Goal: Transaction & Acquisition: Book appointment/travel/reservation

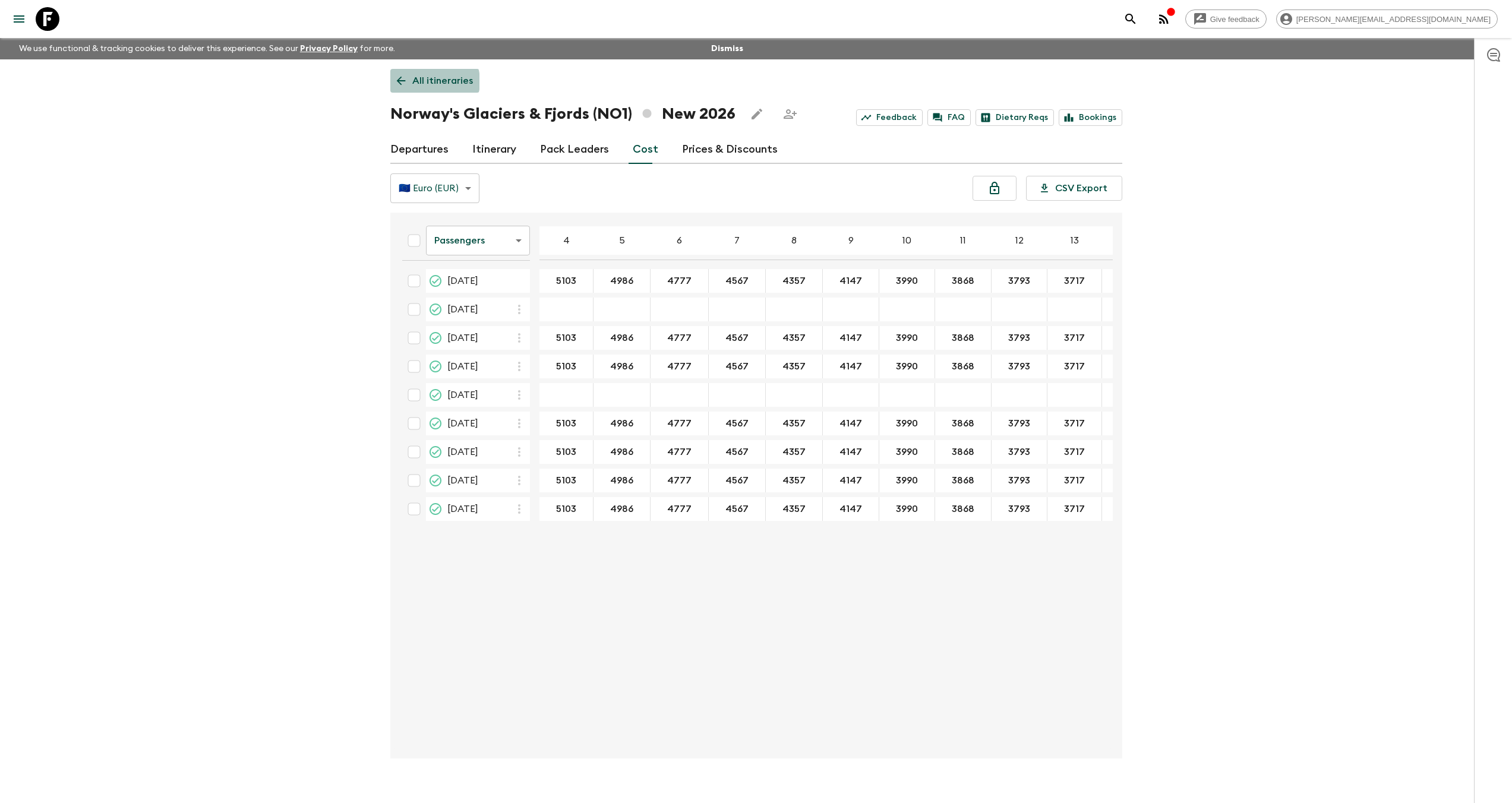
click at [430, 81] on p "All itineraries" at bounding box center [443, 80] width 60 height 14
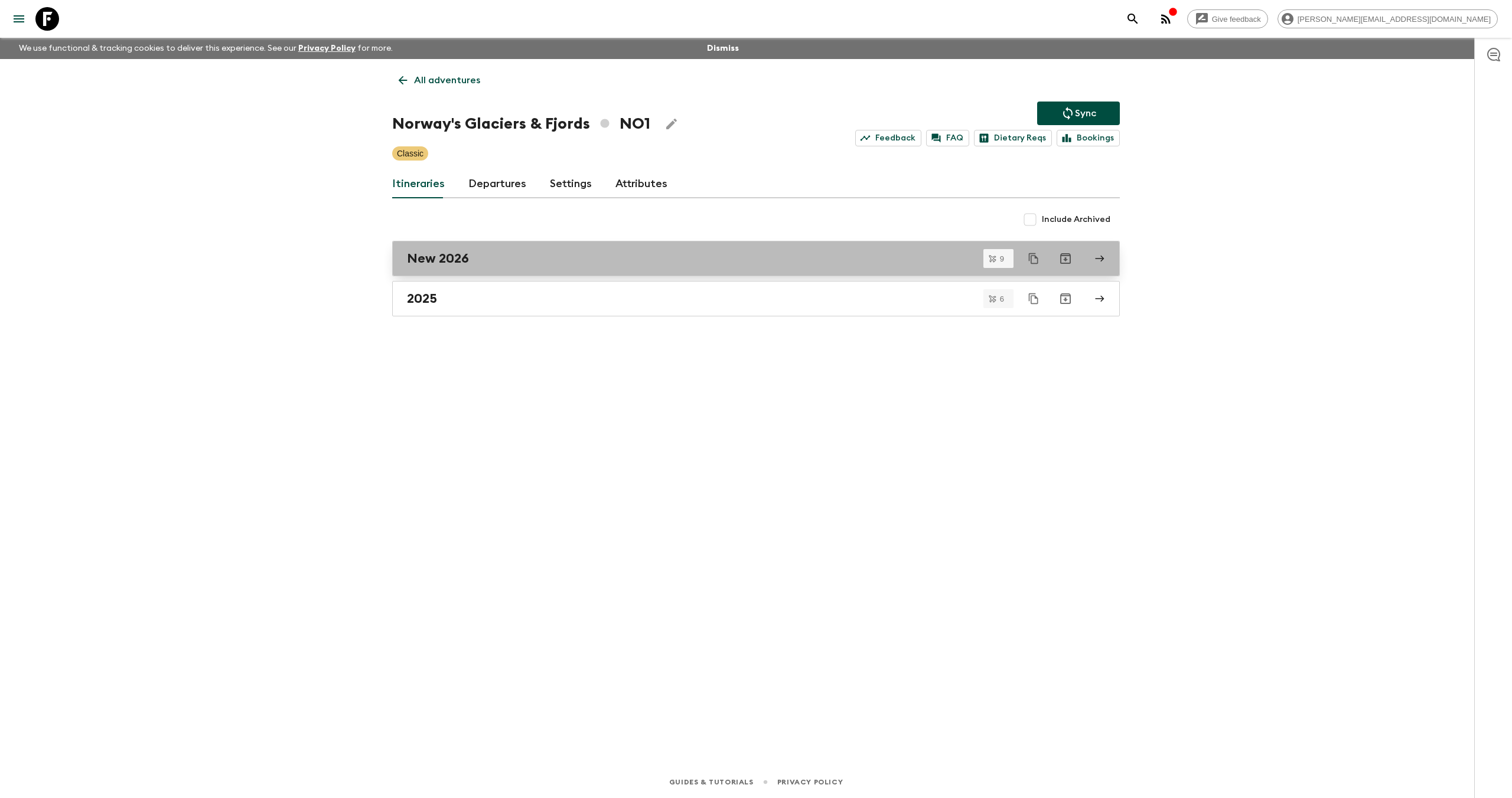
click at [518, 263] on div "New 2026" at bounding box center [744, 258] width 676 height 15
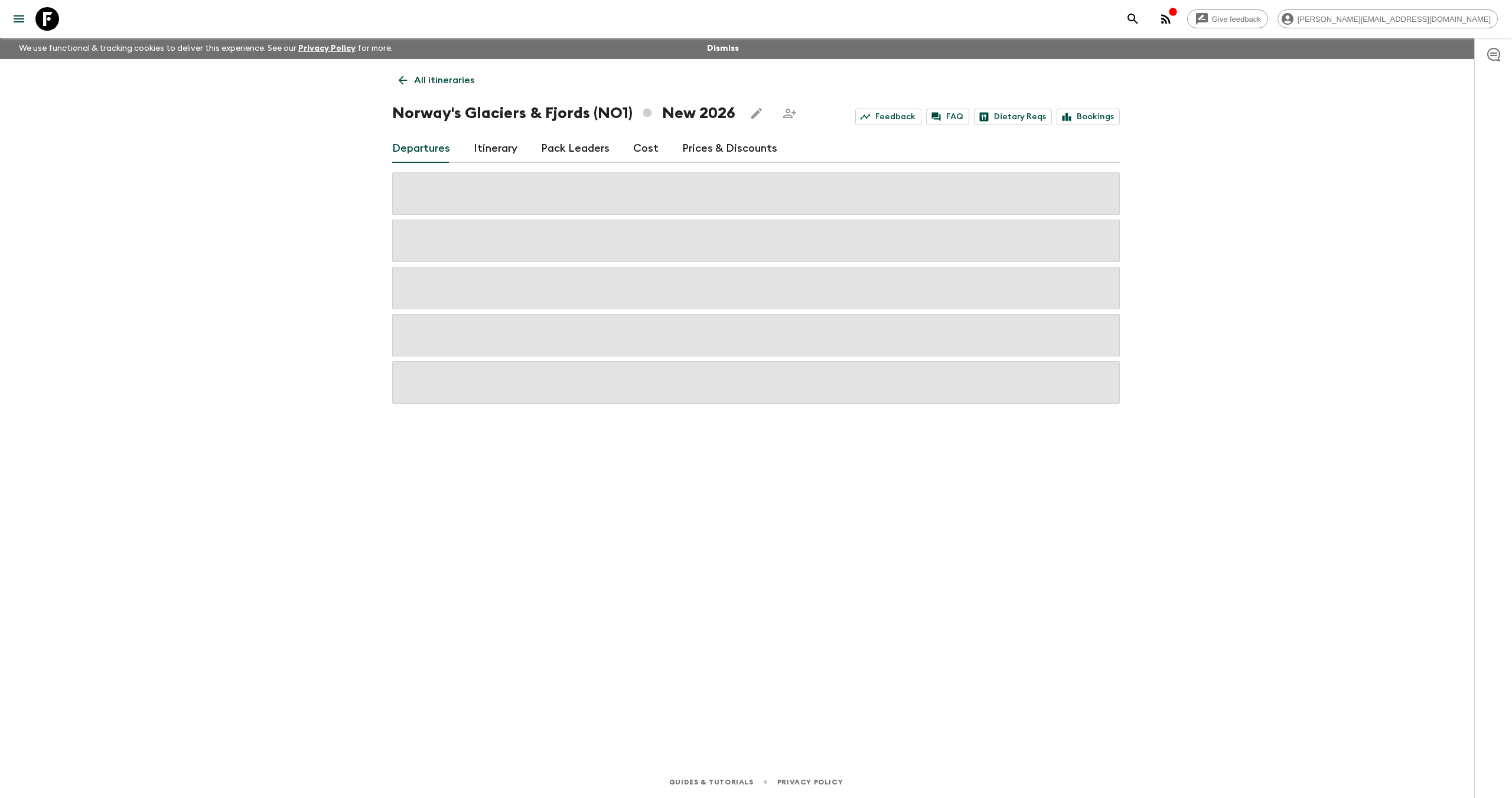
click at [647, 153] on link "Cost" at bounding box center [646, 148] width 25 height 28
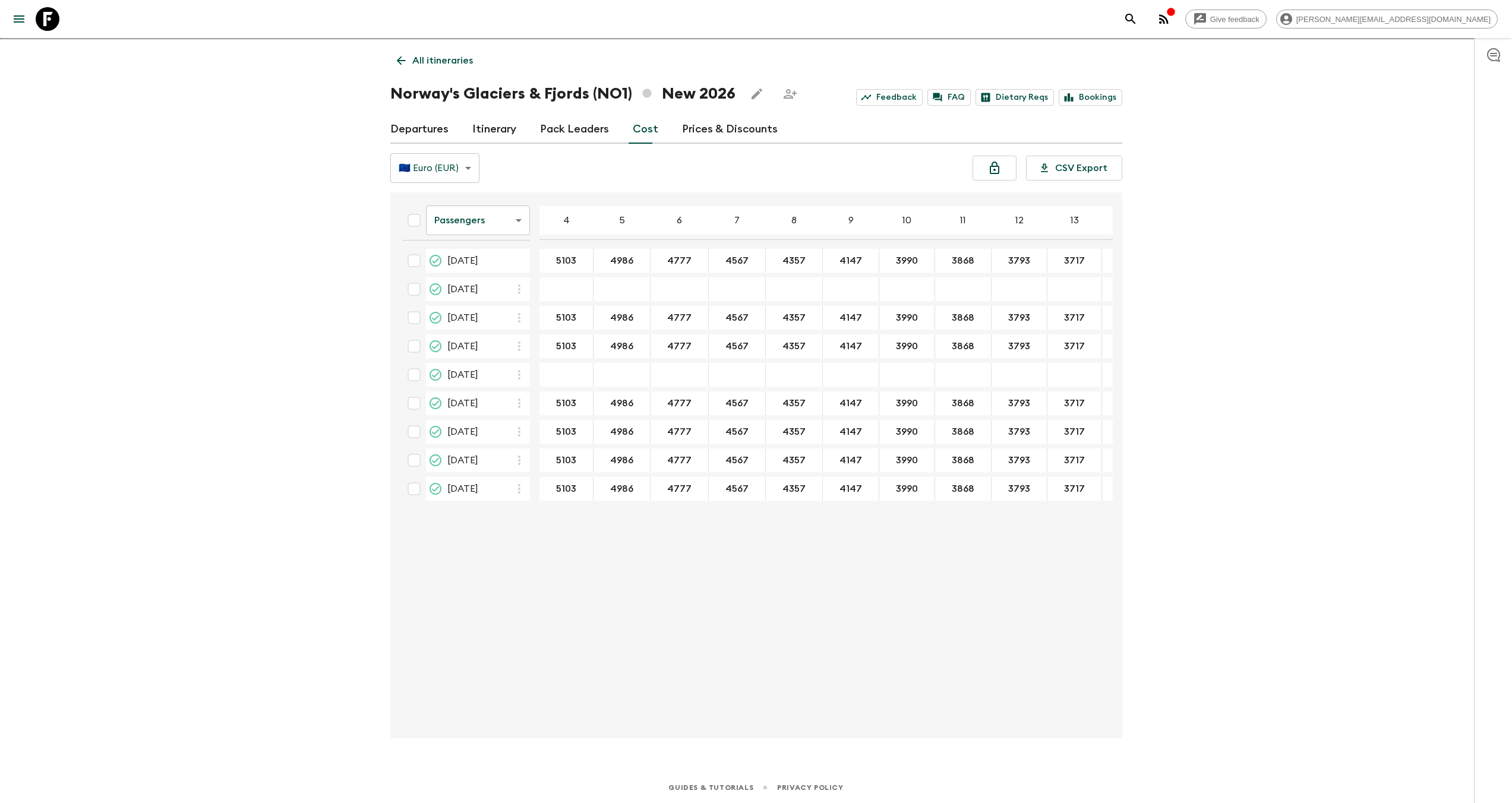
scroll to position [21, 0]
click at [41, 20] on icon at bounding box center [47, 19] width 24 height 24
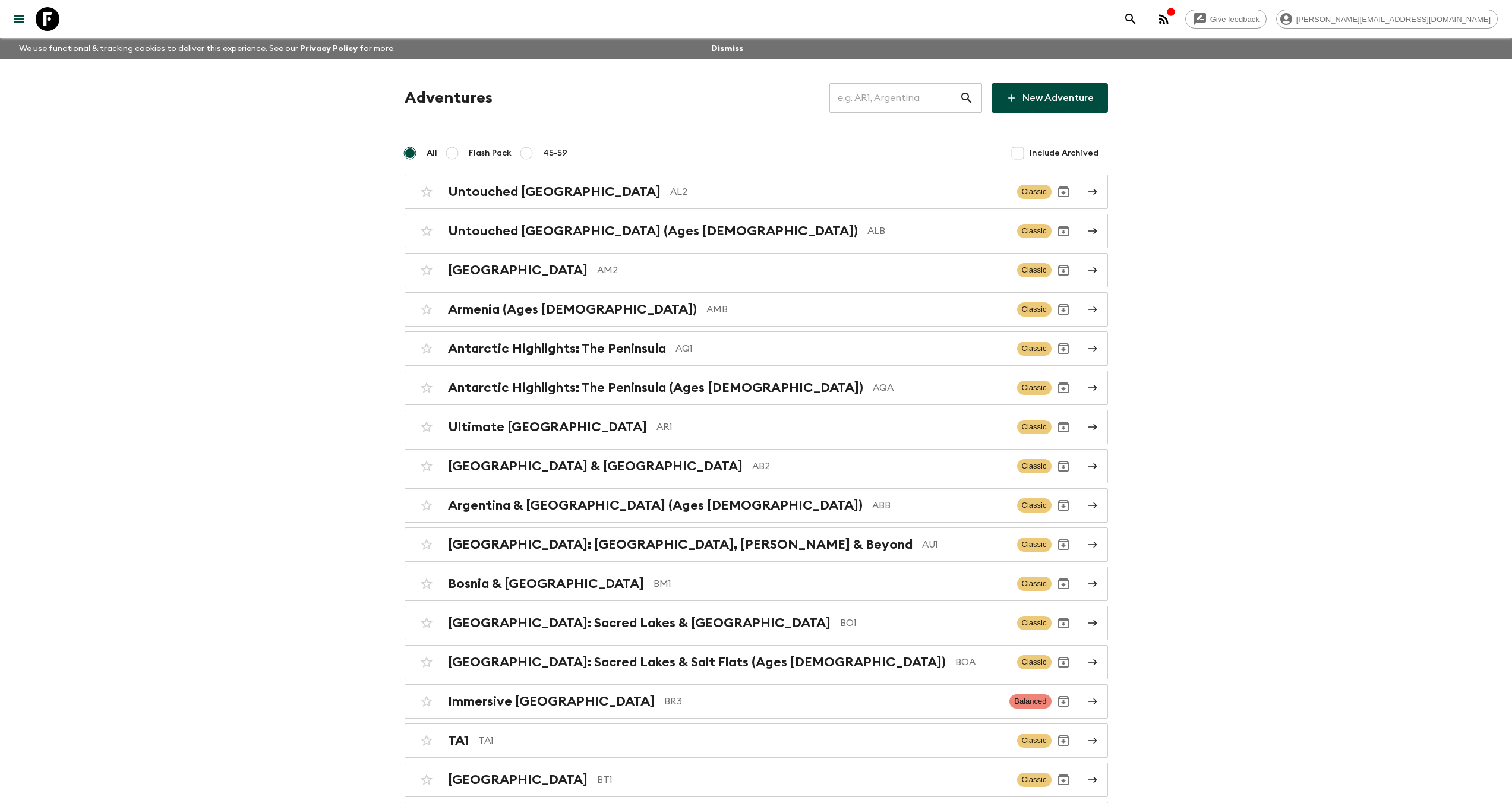
click at [871, 98] on input "text" at bounding box center [894, 98] width 130 height 33
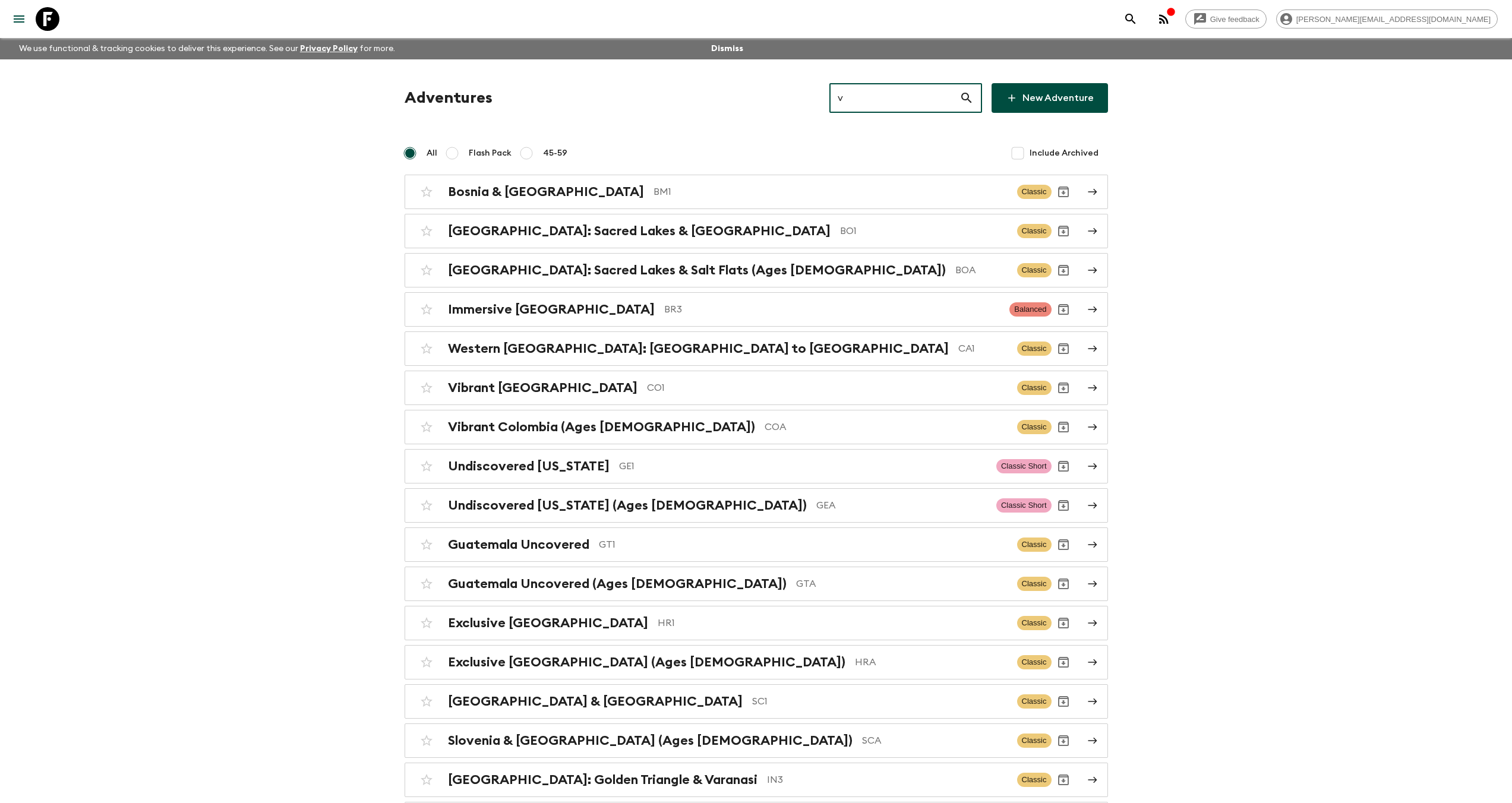
click at [880, 102] on input "v" at bounding box center [894, 98] width 130 height 33
drag, startPoint x: 880, startPoint y: 98, endPoint x: 744, endPoint y: 75, distance: 137.9
click at [744, 76] on div "Adventures v ​ New Adventure All Flash Pack 45-59 Include Archived Bosnia & [GE…" at bounding box center [756, 706] width 760 height 1294
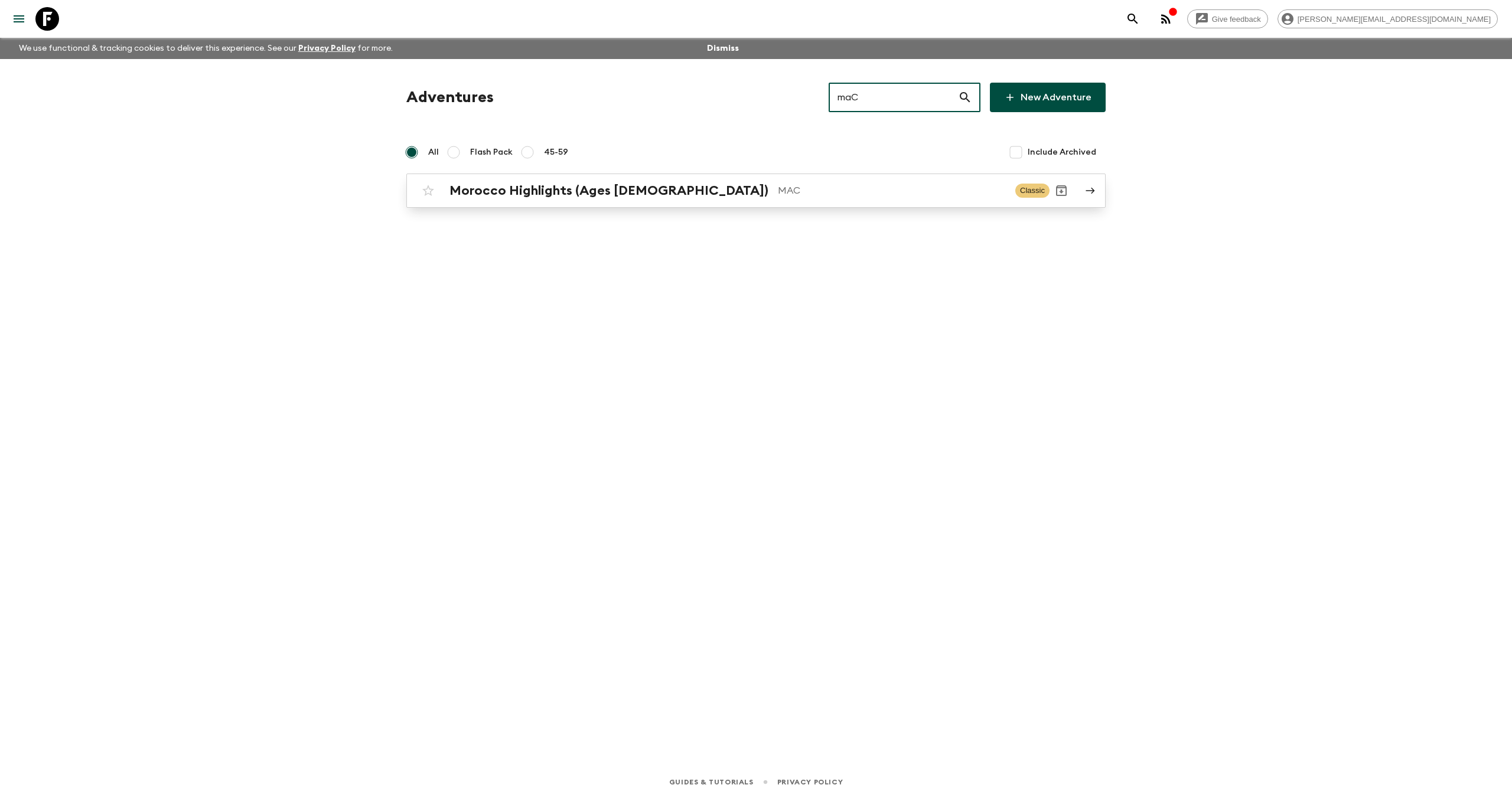
type input "maC"
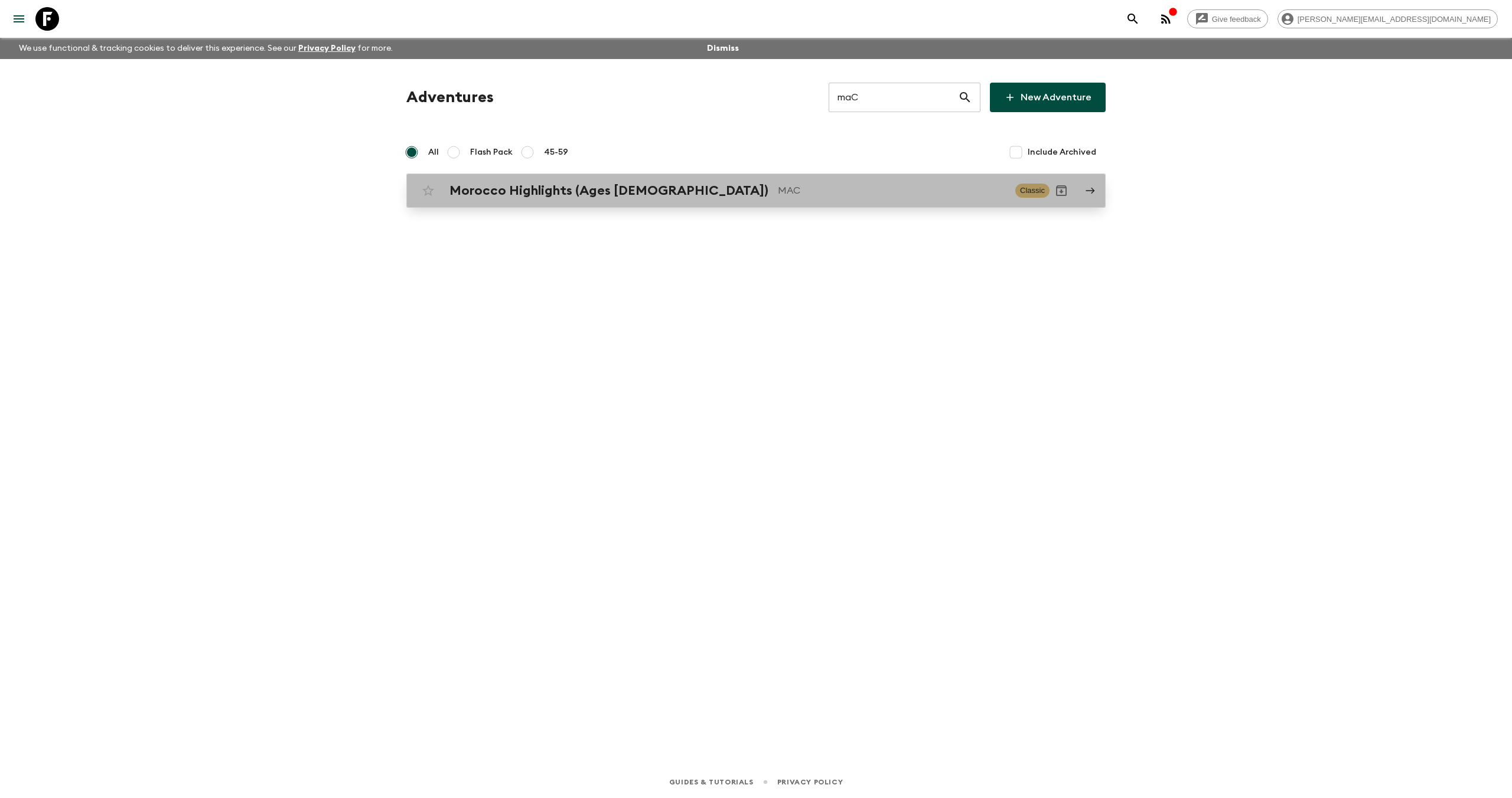
click at [523, 181] on div "Morocco Highlights (Ages [DEMOGRAPHIC_DATA]) MAC Classic" at bounding box center [732, 191] width 633 height 24
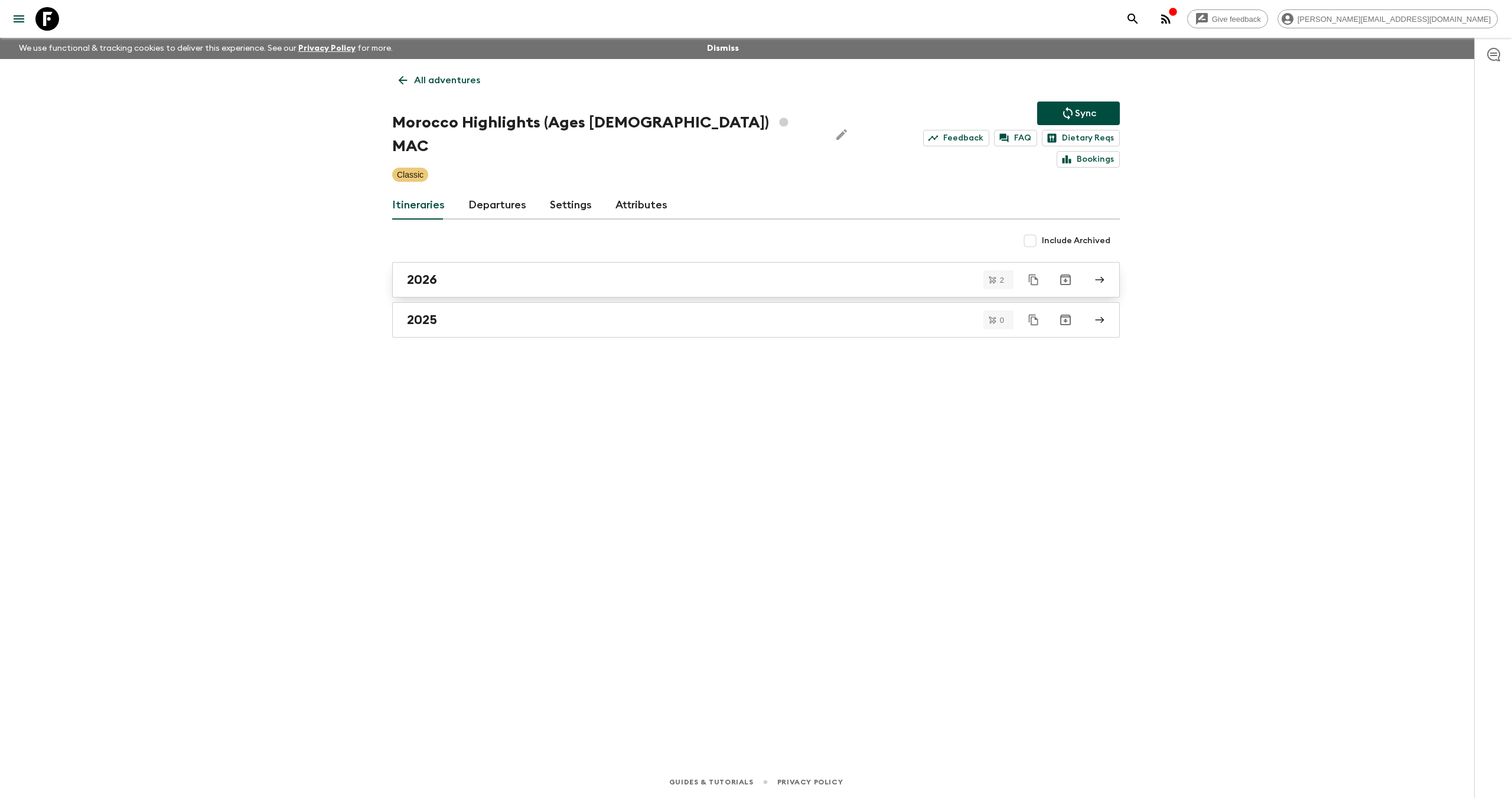
click at [445, 272] on div "2026" at bounding box center [744, 279] width 676 height 15
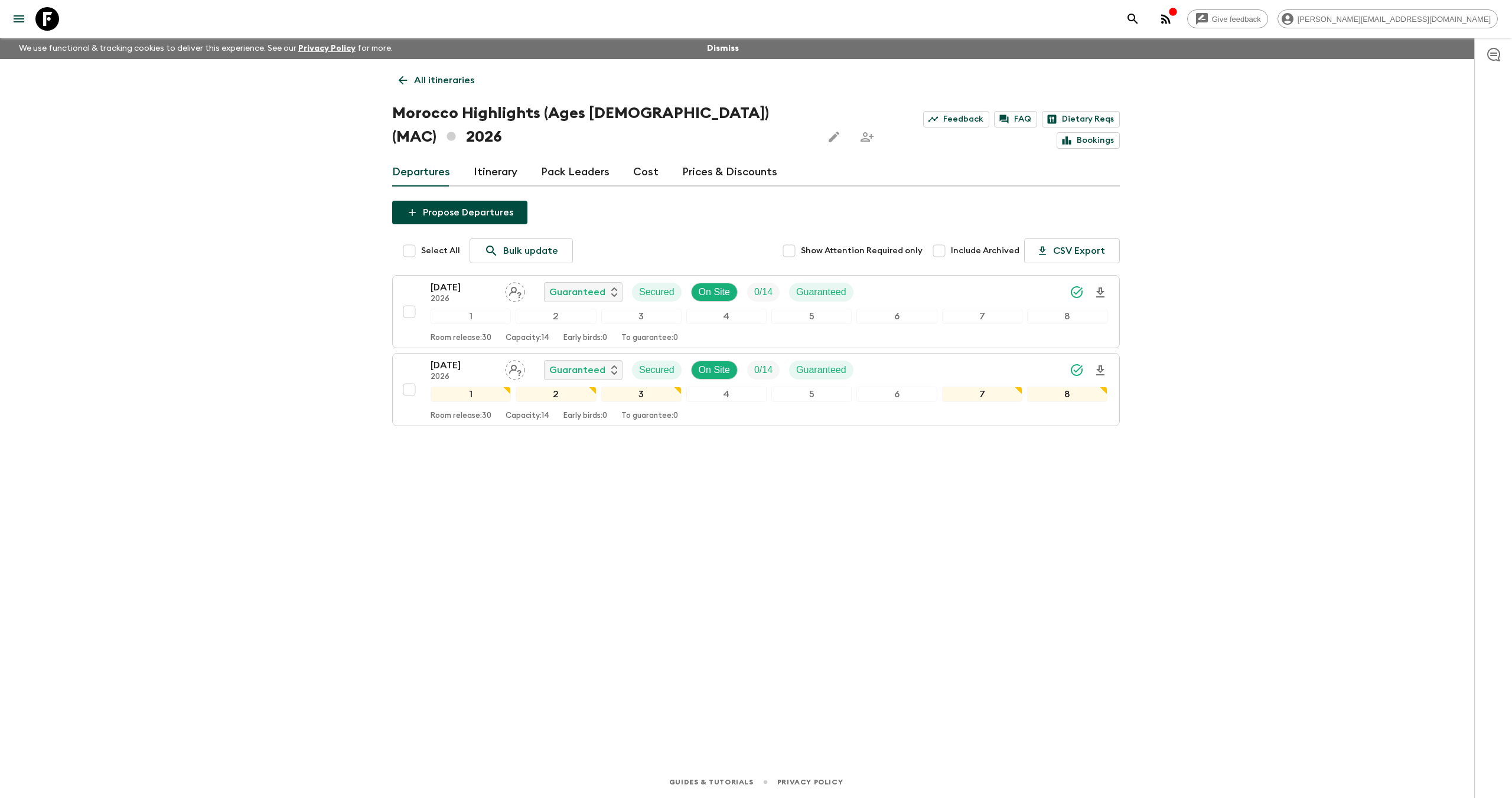
click at [635, 159] on link "Cost" at bounding box center [646, 172] width 25 height 28
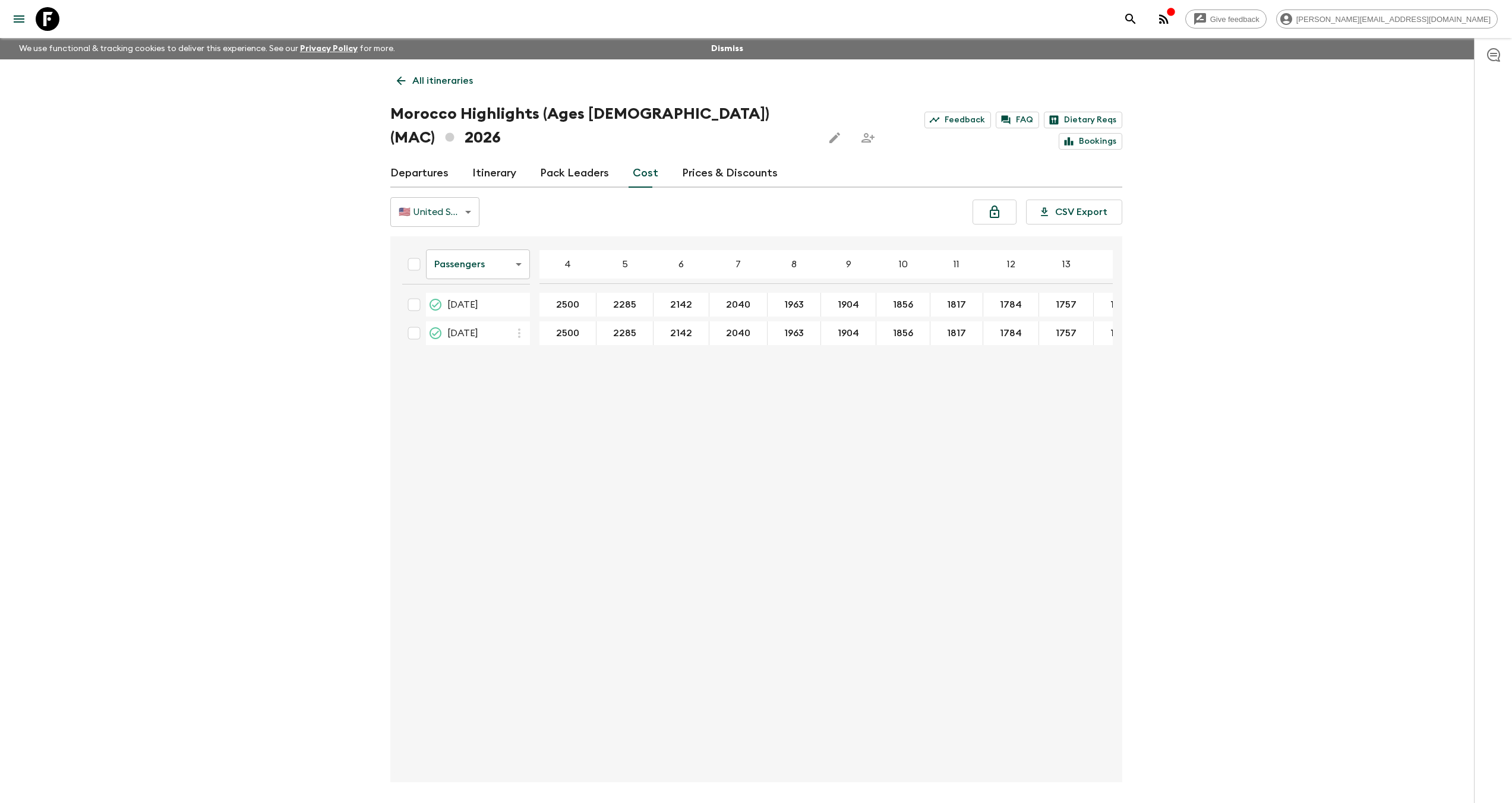
click at [472, 241] on body "Give feedback [PERSON_NAME][EMAIL_ADDRESS][DOMAIN_NAME] We use functional & tra…" at bounding box center [756, 424] width 1512 height 848
click at [480, 290] on li "Extras" at bounding box center [478, 289] width 104 height 19
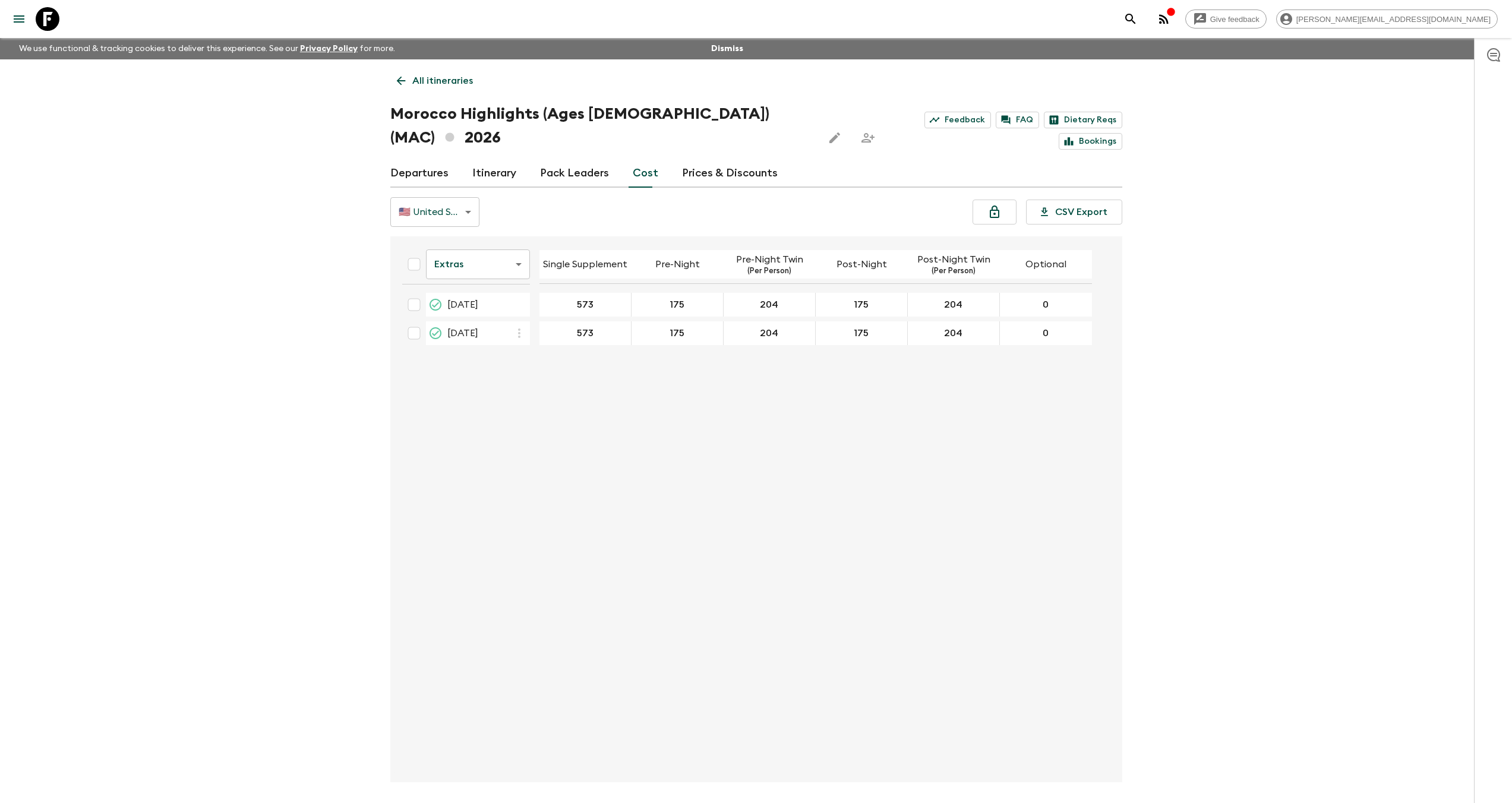
click at [481, 245] on body "Give feedback [PERSON_NAME][EMAIL_ADDRESS][DOMAIN_NAME] We use functional & tra…" at bounding box center [756, 424] width 1512 height 848
click at [478, 317] on li "Mandatory" at bounding box center [478, 308] width 104 height 19
click at [491, 234] on body "Give feedback [PERSON_NAME][EMAIL_ADDRESS][DOMAIN_NAME] We use functional & tra…" at bounding box center [760, 424] width 1521 height 848
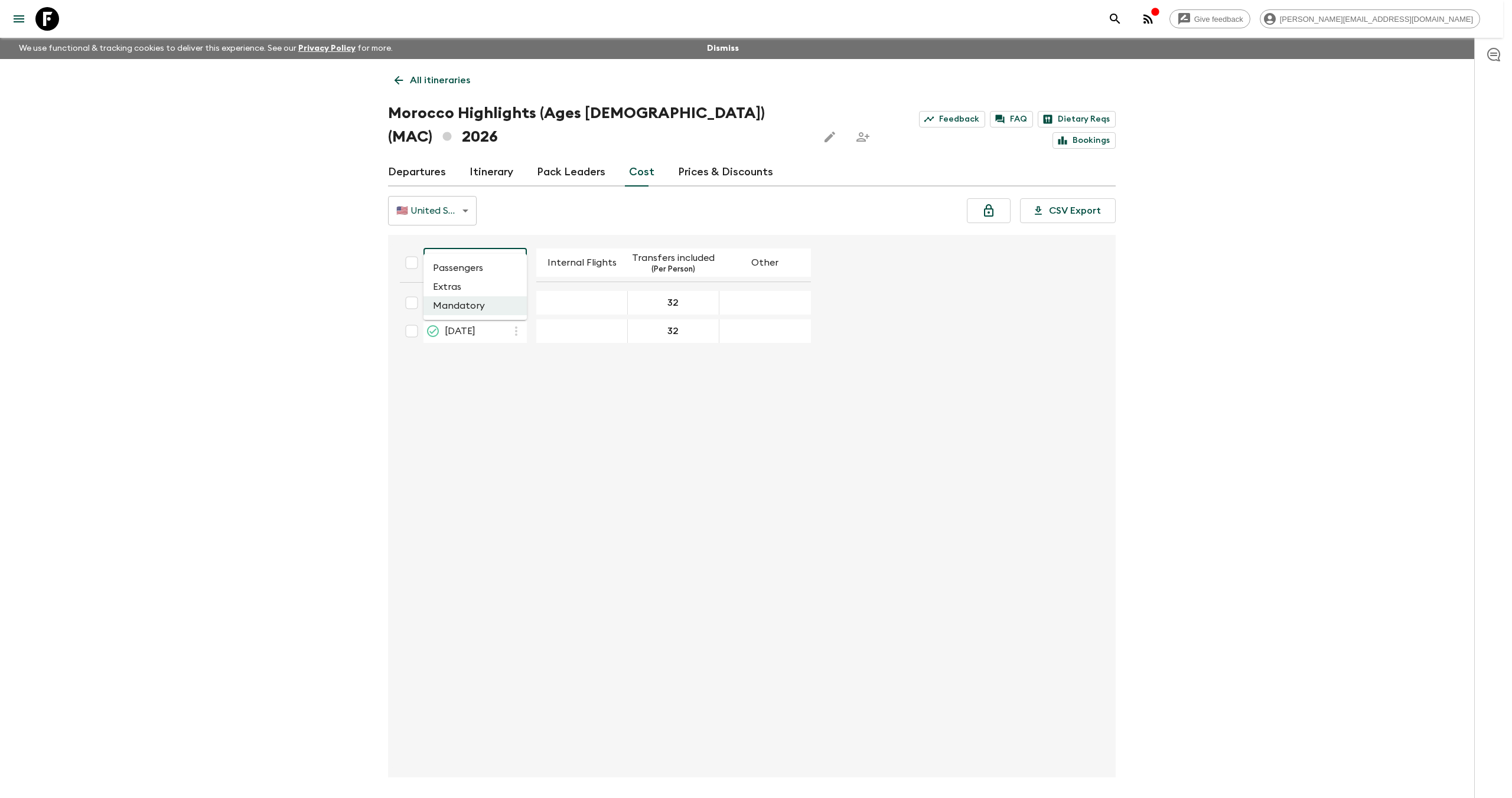
click at [487, 264] on li "Passengers" at bounding box center [475, 269] width 103 height 19
